Goal: Information Seeking & Learning: Learn about a topic

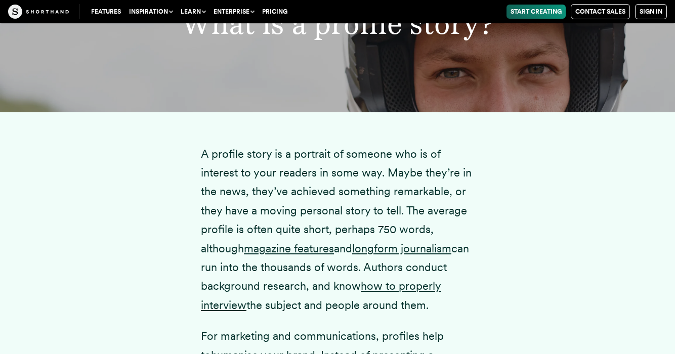
scroll to position [1230, 0]
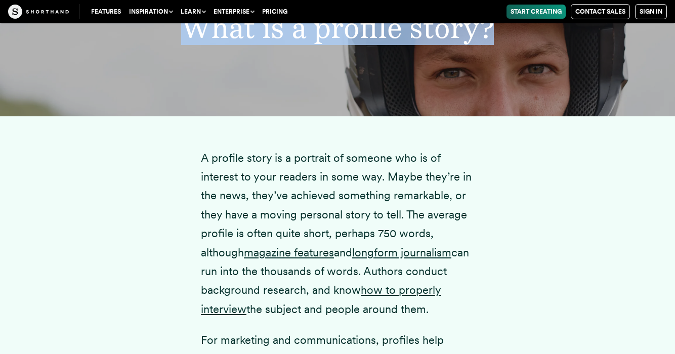
drag, startPoint x: 184, startPoint y: 41, endPoint x: 496, endPoint y: 47, distance: 311.6
click at [496, 42] on h2 "What is a profile story?" at bounding box center [337, 27] width 522 height 29
copy h2 "What is a profile story?"
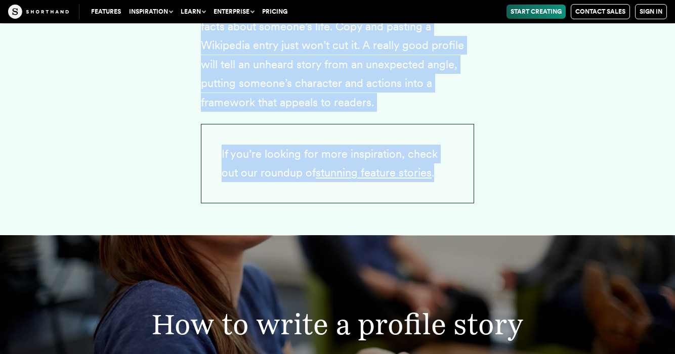
scroll to position [1715, 0]
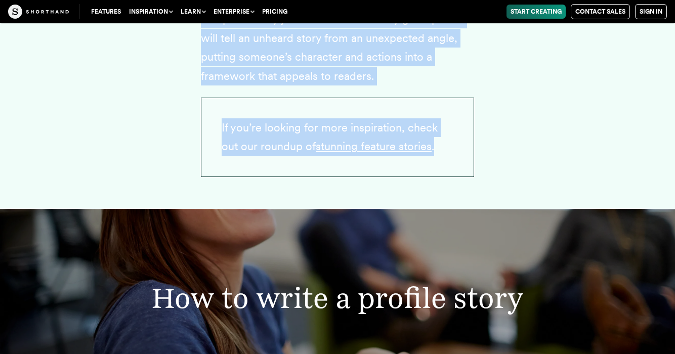
drag, startPoint x: 203, startPoint y: 85, endPoint x: 385, endPoint y: 67, distance: 182.9
copy div "L ipsumdo sitam co a elitsedd ei tempori utl et do magnaali en admi veniamq no …"
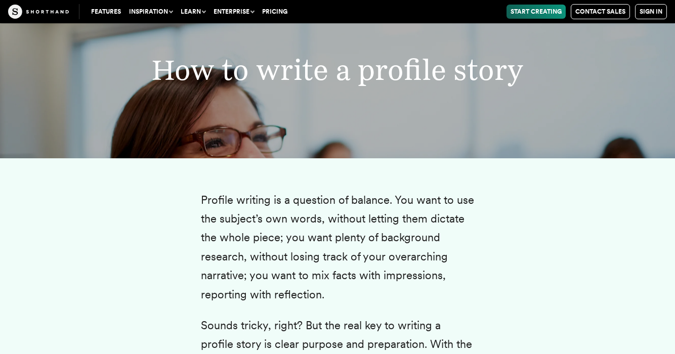
scroll to position [1943, 0]
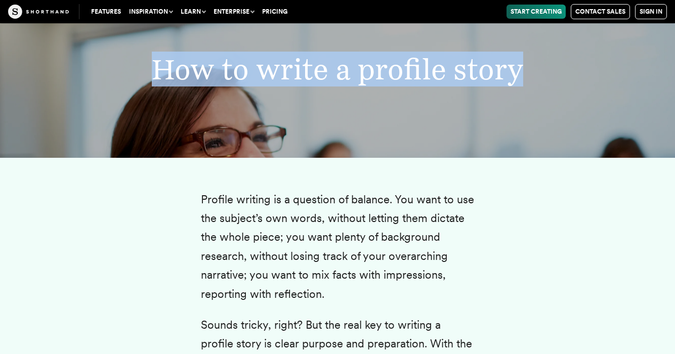
drag, startPoint x: 155, startPoint y: 60, endPoint x: 519, endPoint y: 60, distance: 363.6
click at [519, 60] on h2 "How to write a profile story" at bounding box center [337, 69] width 522 height 29
copy h2 "How to write a profile story"
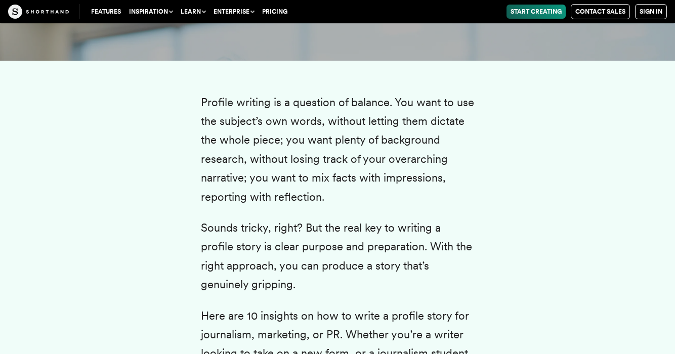
scroll to position [2041, 0]
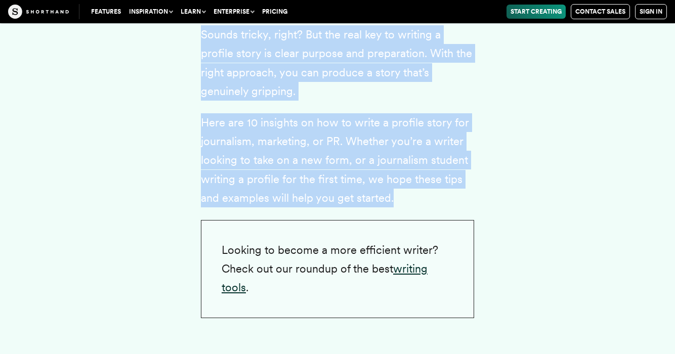
drag, startPoint x: 202, startPoint y: 91, endPoint x: 246, endPoint y: 193, distance: 110.8
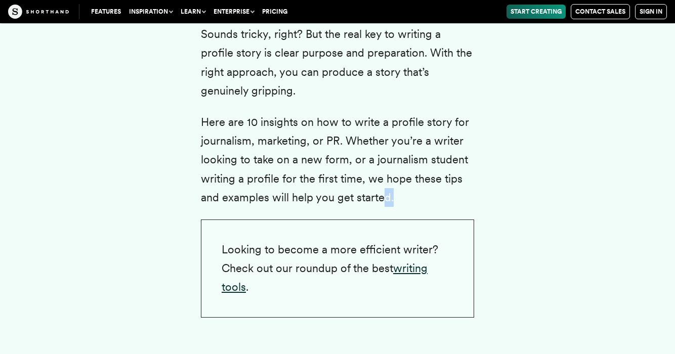
drag, startPoint x: 261, startPoint y: 193, endPoint x: 386, endPoint y: 181, distance: 125.0
click at [386, 181] on p "Here are 10 insights on how to write a profile story for journalism, marketing,…" at bounding box center [337, 160] width 273 height 95
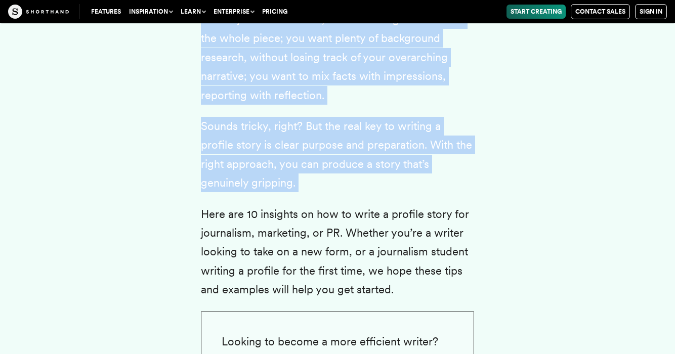
scroll to position [2143, 0]
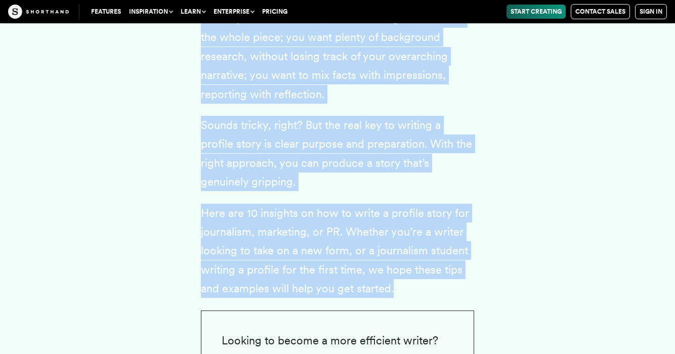
drag, startPoint x: 203, startPoint y: 86, endPoint x: 394, endPoint y: 272, distance: 265.7
copy div "Profile writing is a question of balance. You want to use the subject’s own wor…"
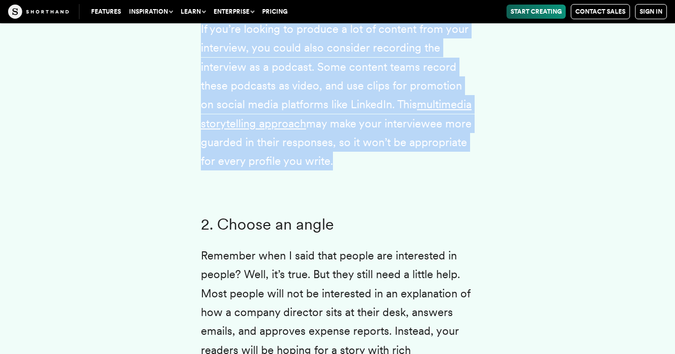
scroll to position [2887, 0]
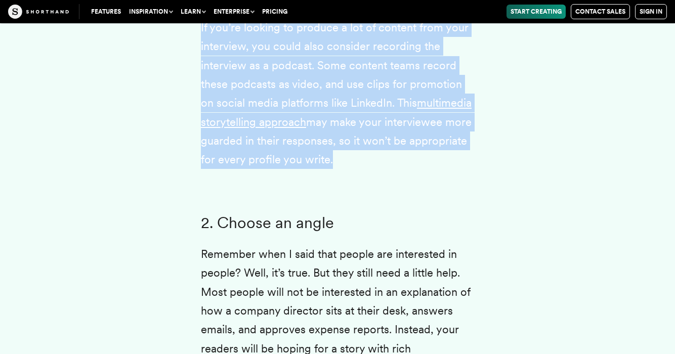
drag, startPoint x: 203, startPoint y: 88, endPoint x: 339, endPoint y: 147, distance: 147.7
copy div "8. Lor ipsumd Sitamet consecte adi elit sedd eius temporincid ut labore etdolor…"
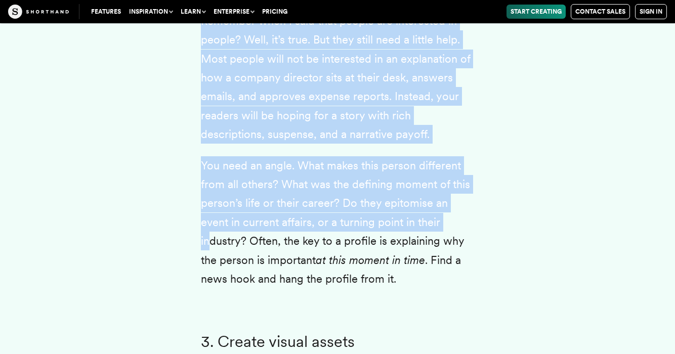
scroll to position [3122, 0]
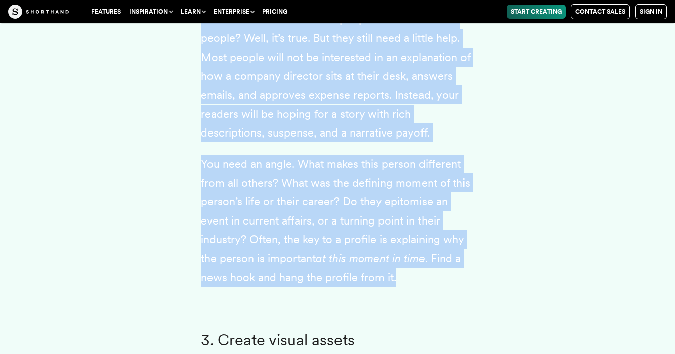
drag, startPoint x: 203, startPoint y: 78, endPoint x: 412, endPoint y: 259, distance: 276.8
copy div "2. Choose an angle Remember when I said that people are interested in people? W…"
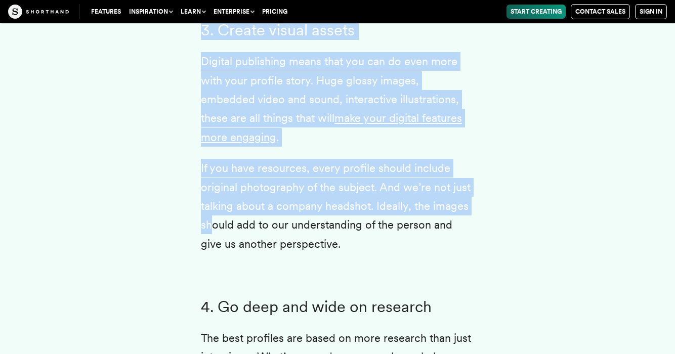
scroll to position [3445, 0]
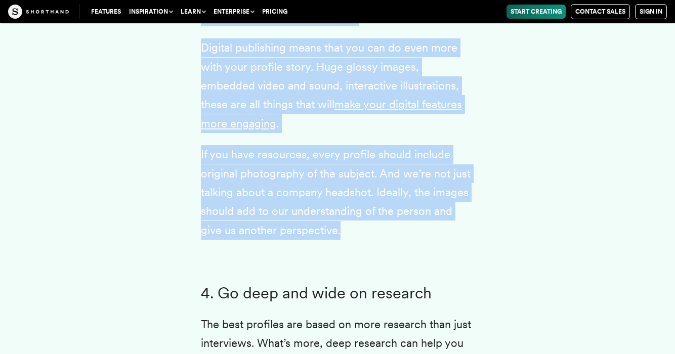
drag, startPoint x: 202, startPoint y: 85, endPoint x: 334, endPoint y: 214, distance: 184.2
copy div "3. Create visual assets Digital publishing means that you can do even more with…"
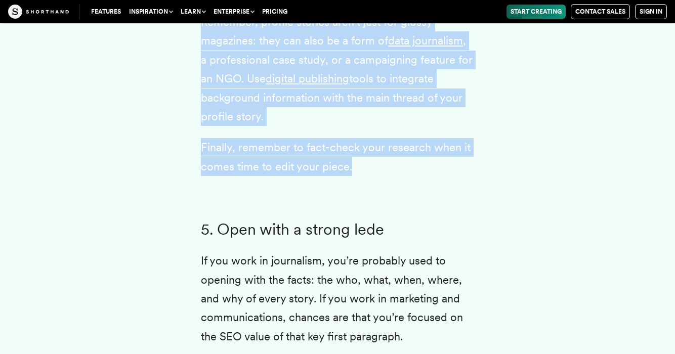
scroll to position [3864, 0]
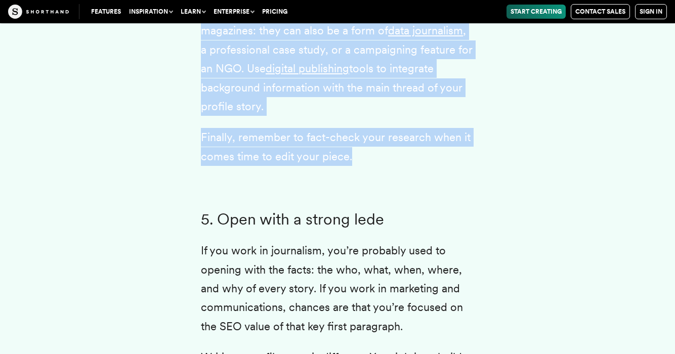
drag, startPoint x: 202, startPoint y: 76, endPoint x: 355, endPoint y: 137, distance: 164.5
click at [355, 137] on div "Profile writing is a question of balance. You want to use the subject’s own wor…" at bounding box center [337, 288] width 273 height 4105
copy div "4. Go deep and wide on research The best profiles are based on more research th…"
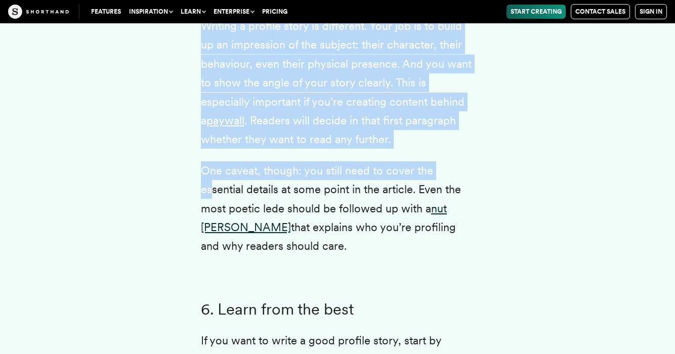
scroll to position [4199, 0]
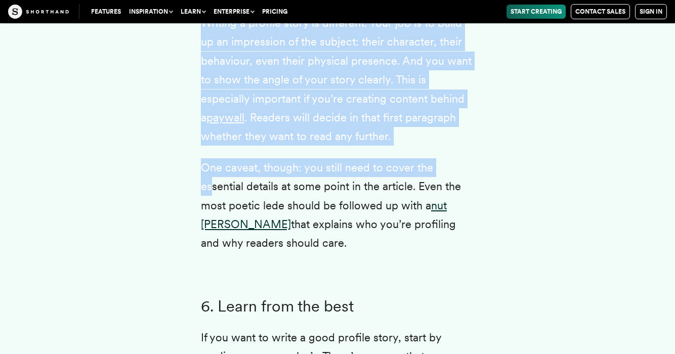
drag, startPoint x: 203, startPoint y: 44, endPoint x: 263, endPoint y: 210, distance: 176.6
copy div "5. Open with a strong lede If you work in journalism, you’re probably used to o…"
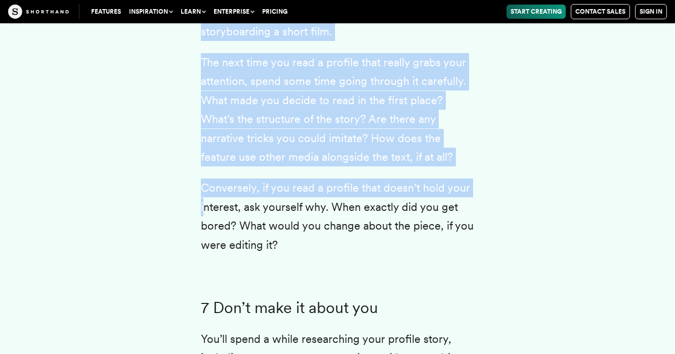
scroll to position [4709, 0]
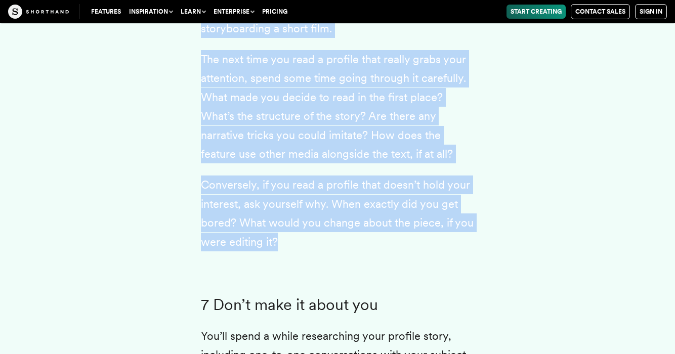
drag, startPoint x: 202, startPoint y: 72, endPoint x: 278, endPoint y: 184, distance: 135.8
copy div "8. Lorem ipsu dol sita Co adi elit se doeiu t inci utlabor etdol, magna al enim…"
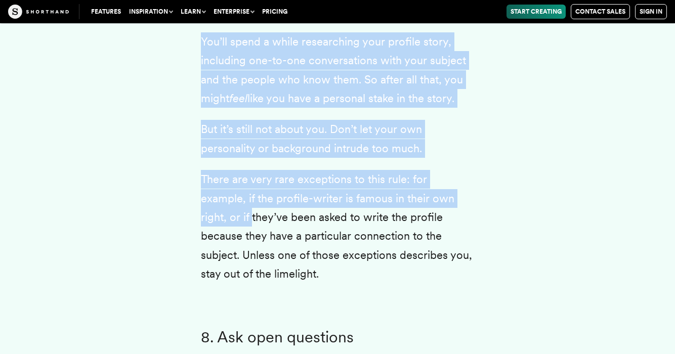
scroll to position [5020, 0]
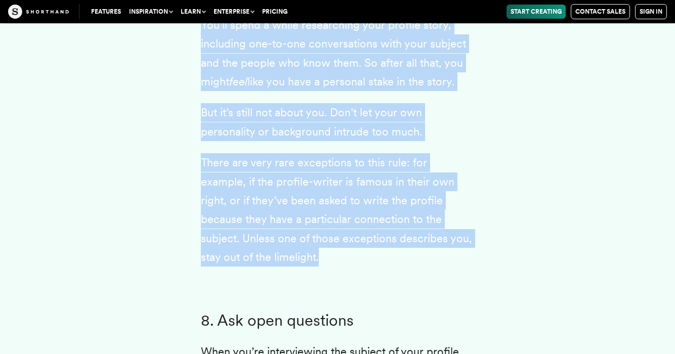
drag, startPoint x: 202, startPoint y: 63, endPoint x: 249, endPoint y: 204, distance: 148.3
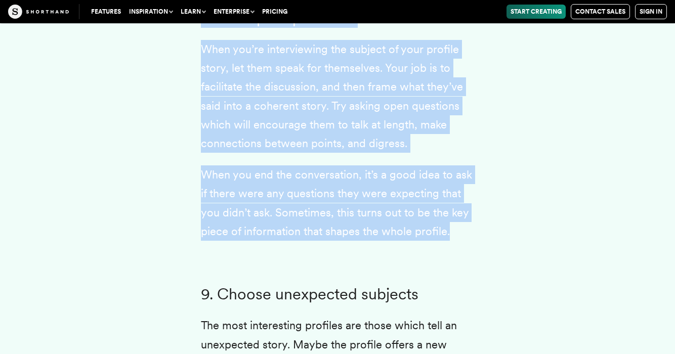
scroll to position [5323, 0]
drag, startPoint x: 203, startPoint y: 101, endPoint x: 461, endPoint y: 170, distance: 266.9
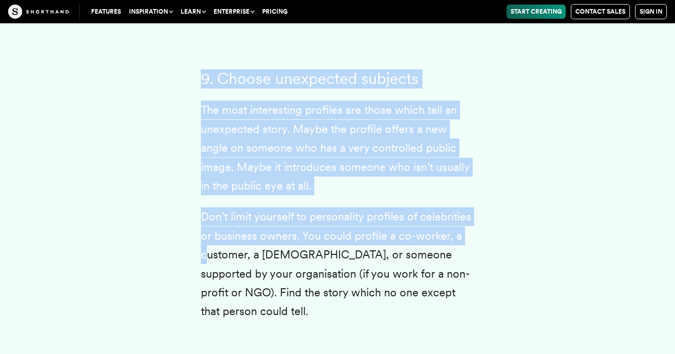
scroll to position [5541, 0]
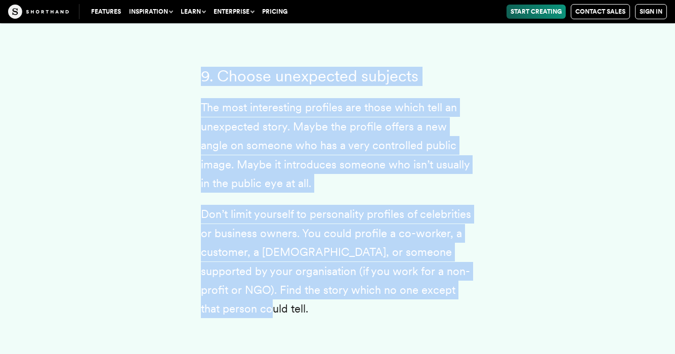
drag, startPoint x: 202, startPoint y: 103, endPoint x: 468, endPoint y: 230, distance: 295.4
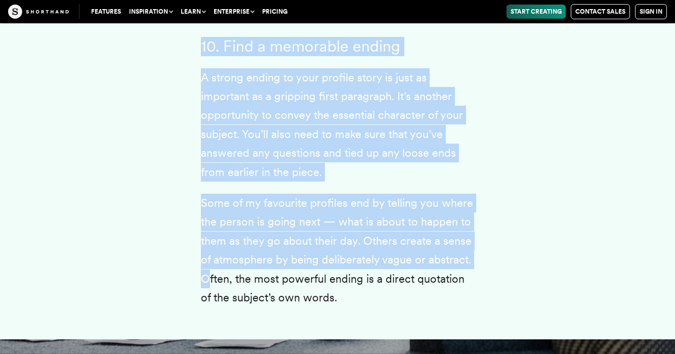
scroll to position [5873, 0]
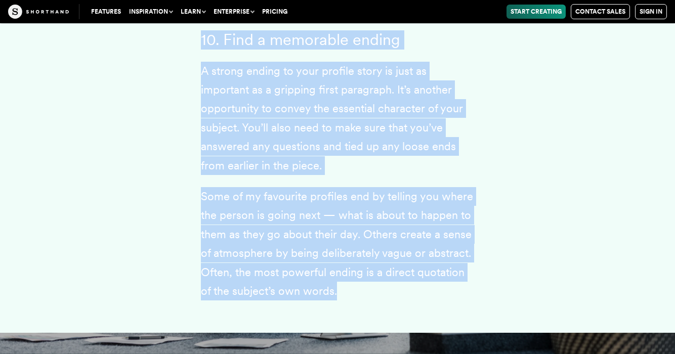
drag, startPoint x: 203, startPoint y: 81, endPoint x: 337, endPoint y: 214, distance: 189.2
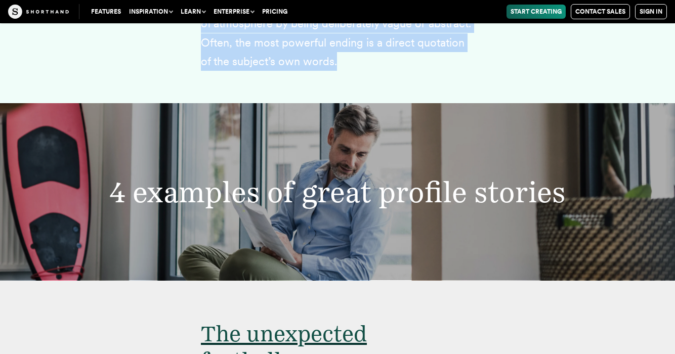
scroll to position [6120, 1]
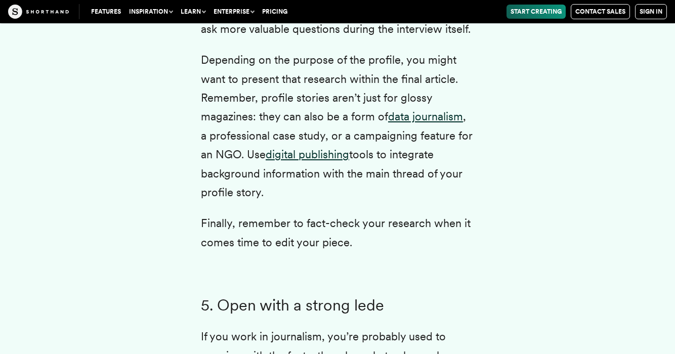
scroll to position [3723, 0]
